Goal: Use online tool/utility: Utilize a website feature to perform a specific function

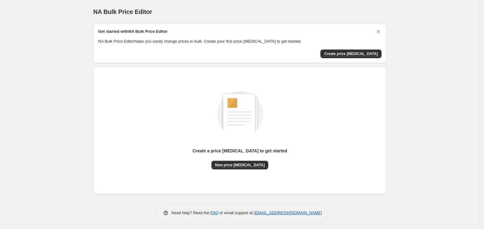
drag, startPoint x: 302, startPoint y: 10, endPoint x: 315, endPoint y: 5, distance: 14.0
click at [302, 10] on div "NA Bulk Price Editor" at bounding box center [239, 11] width 293 height 9
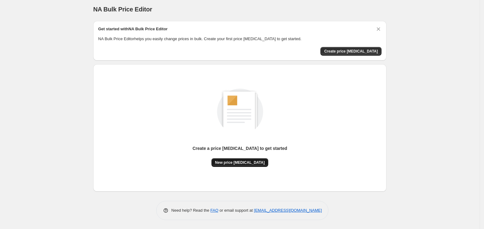
click at [230, 163] on span "New price [MEDICAL_DATA]" at bounding box center [240, 162] width 50 height 5
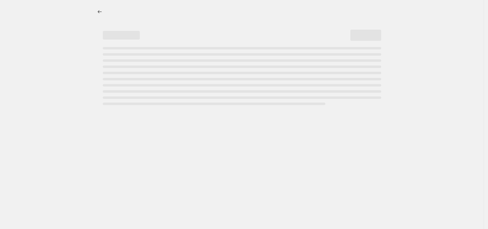
select select "percentage"
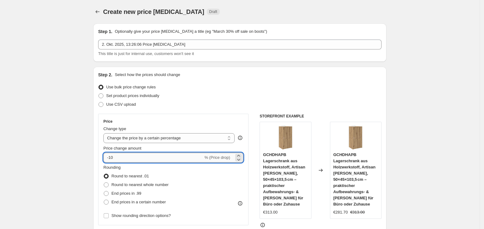
click at [149, 161] on input "-10" at bounding box center [153, 157] width 100 height 10
type input "-1"
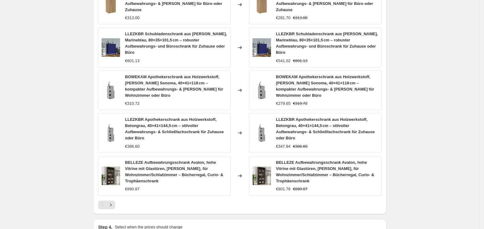
scroll to position [449, 0]
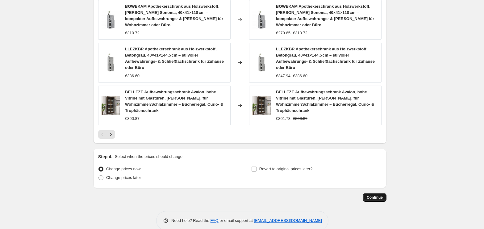
type input "-35"
click at [386, 193] on button "Continue" at bounding box center [374, 197] width 23 height 9
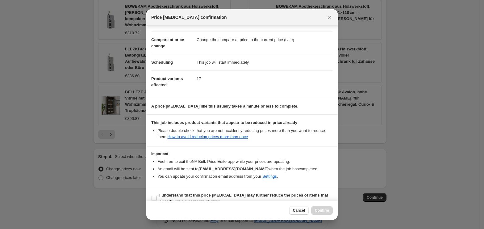
scroll to position [31, 0]
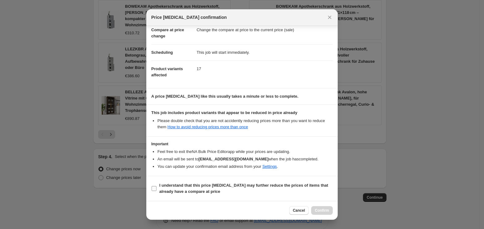
click at [180, 187] on b "I understand that this price [MEDICAL_DATA] may further reduce the prices of it…" at bounding box center [243, 188] width 169 height 11
click at [156, 187] on input "I understand that this price [MEDICAL_DATA] may further reduce the prices of it…" at bounding box center [154, 188] width 5 height 5
checkbox input "true"
click at [327, 214] on button "Confirm" at bounding box center [322, 210] width 22 height 9
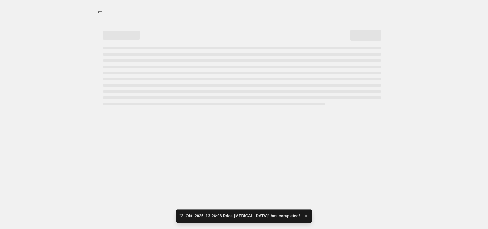
select select "percentage"
